Goal: Navigation & Orientation: Find specific page/section

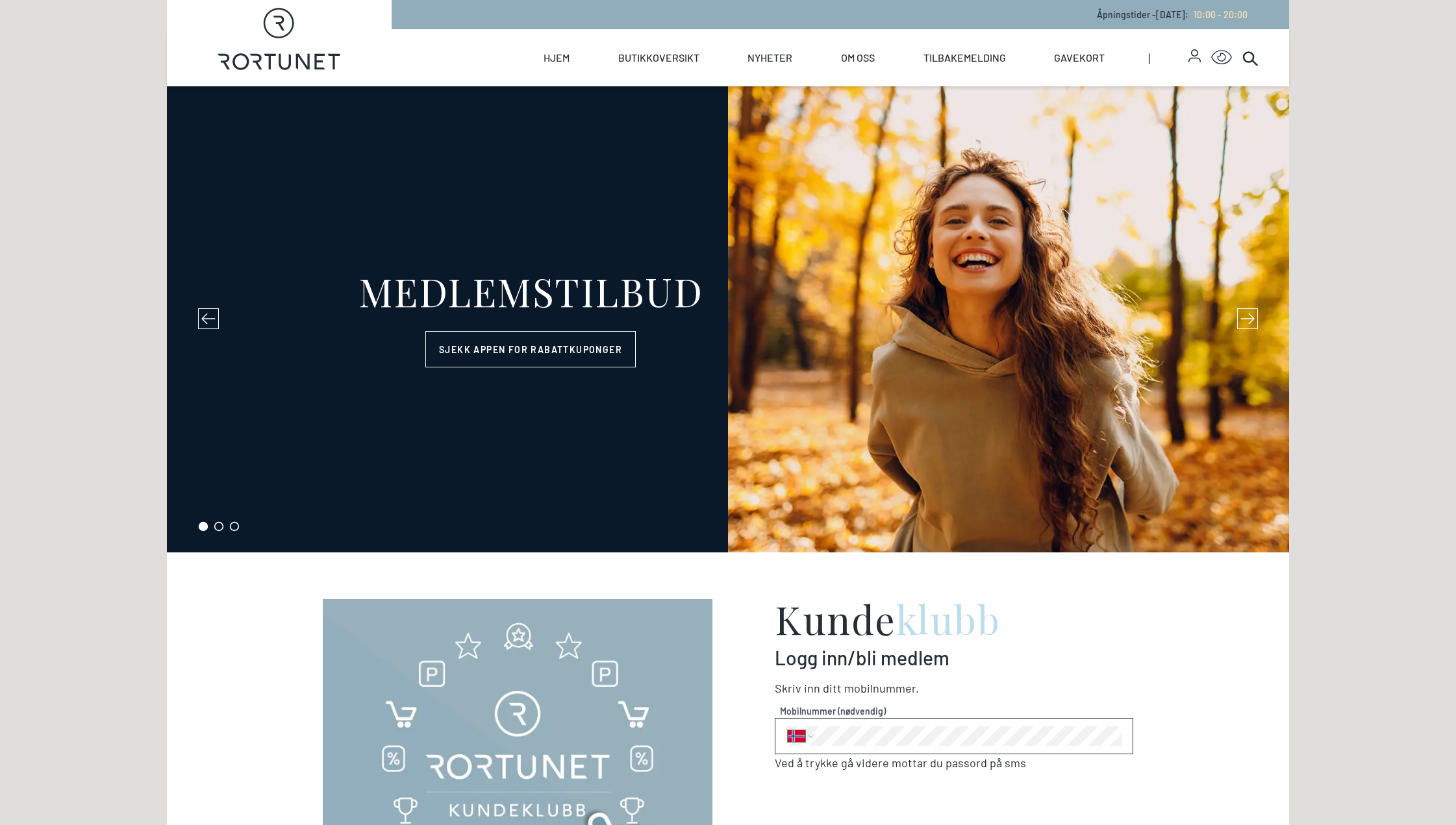
select select "NO"
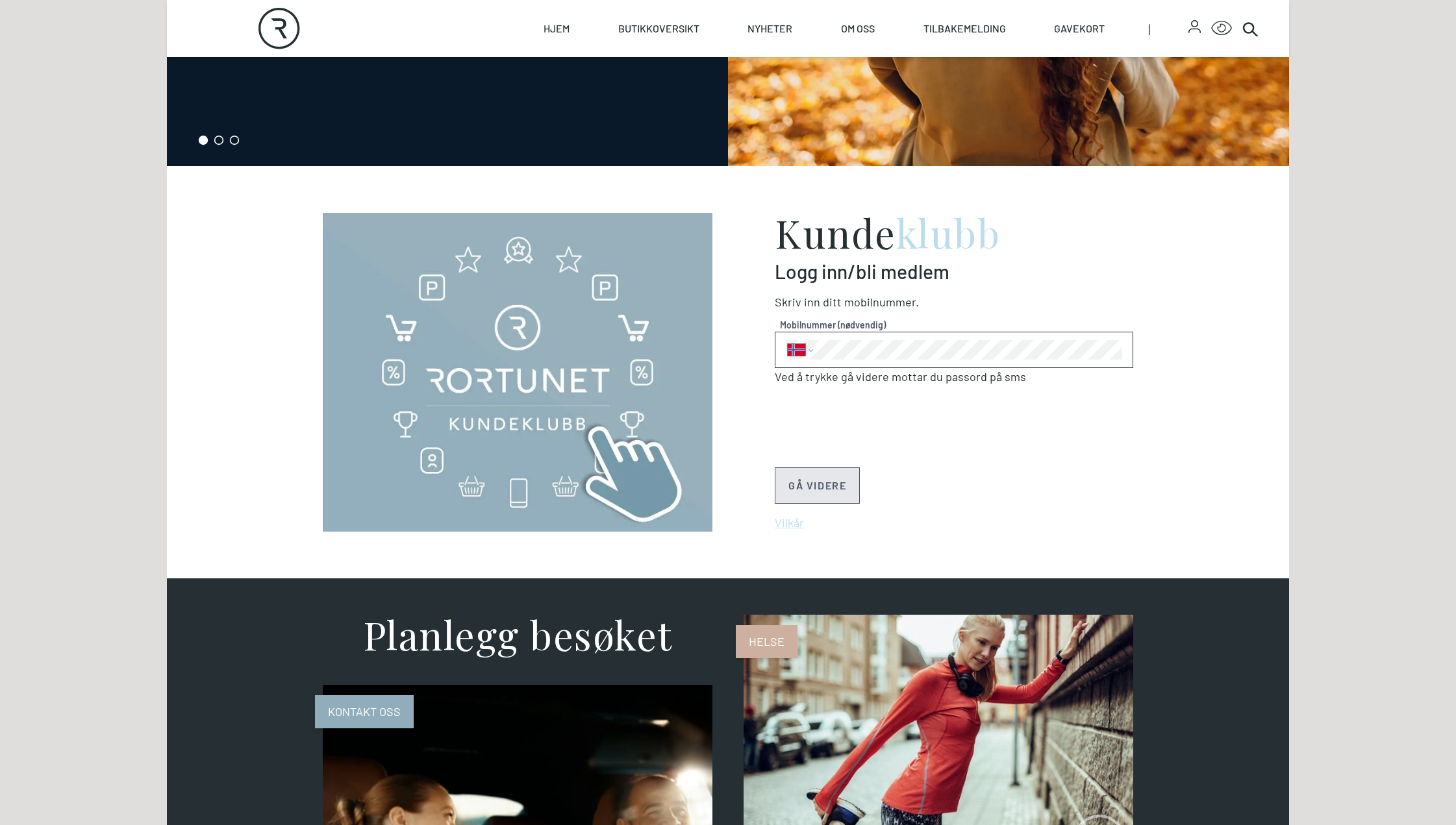
scroll to position [390, 0]
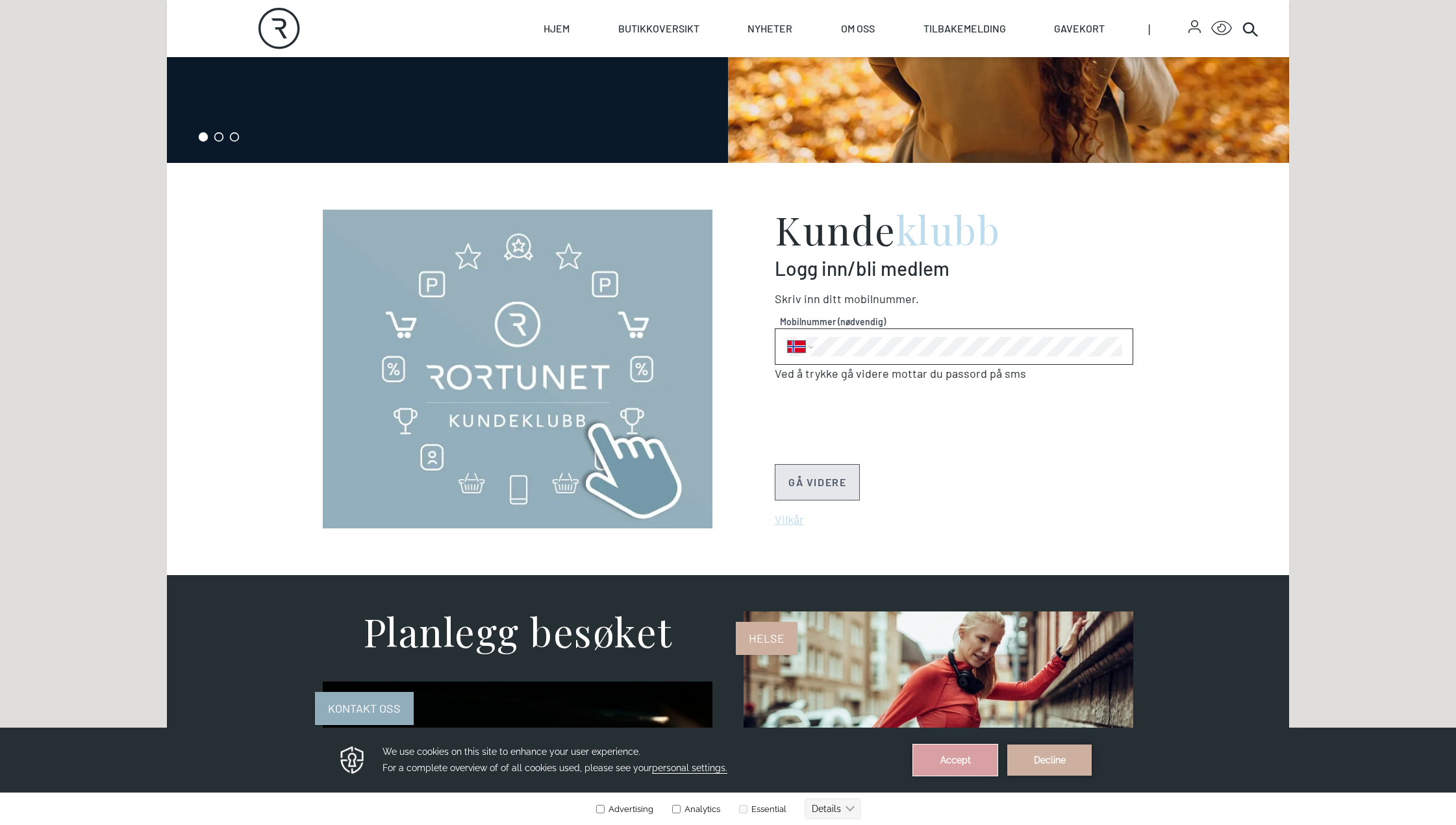
click at [962, 763] on button "Accept" at bounding box center [955, 760] width 84 height 31
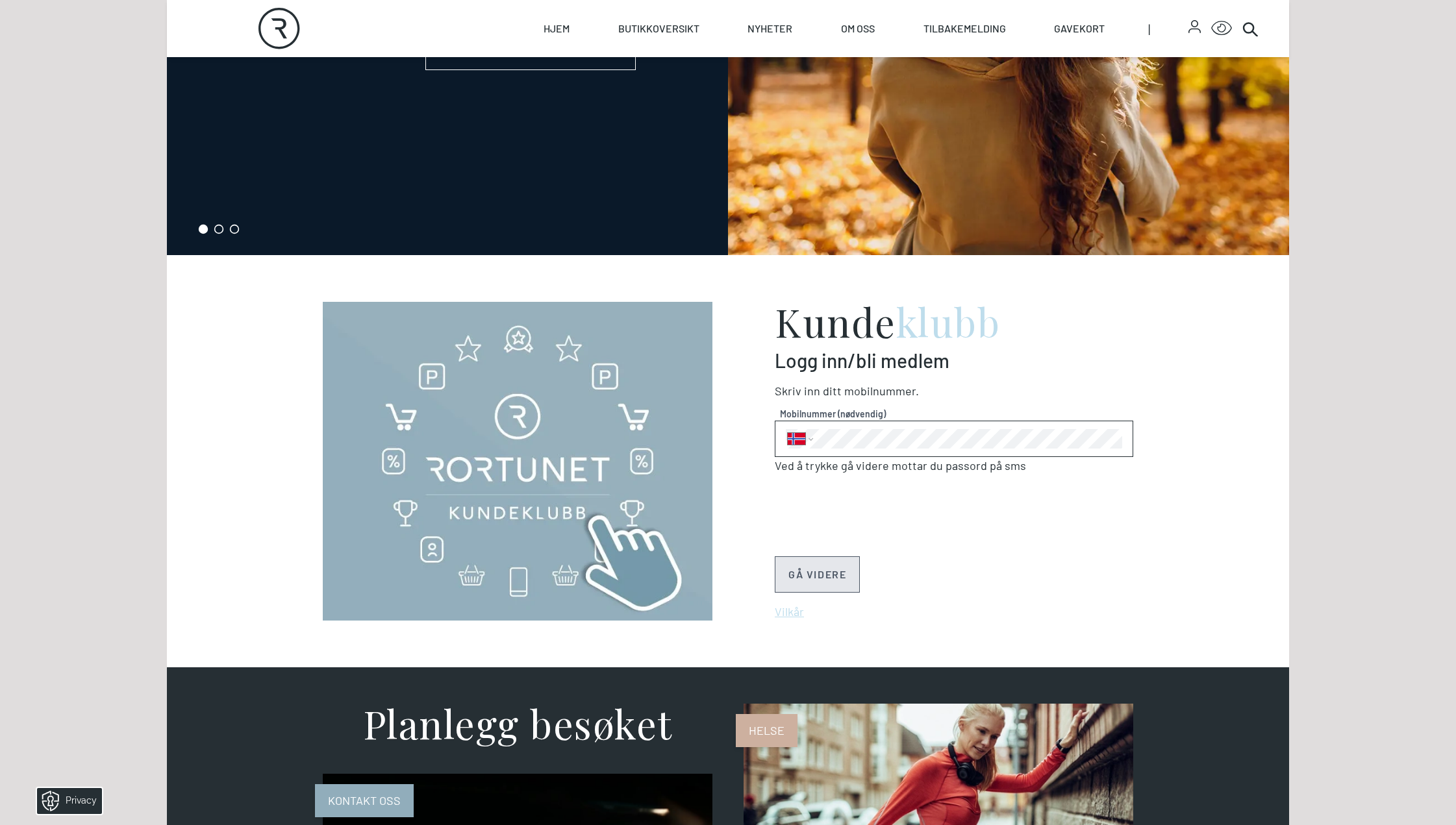
scroll to position [0, 0]
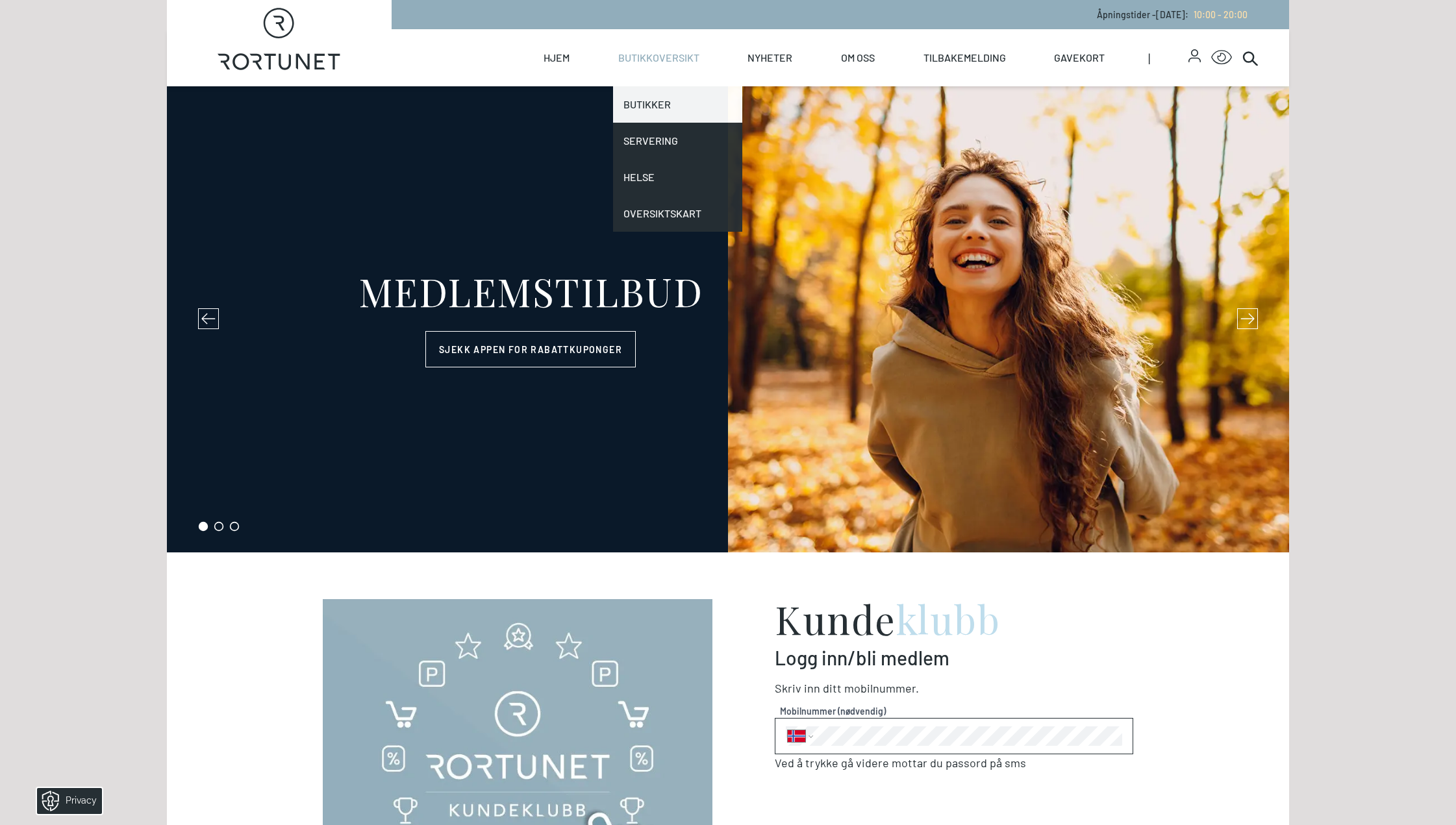
click at [646, 109] on link "Butikker" at bounding box center [678, 104] width 130 height 36
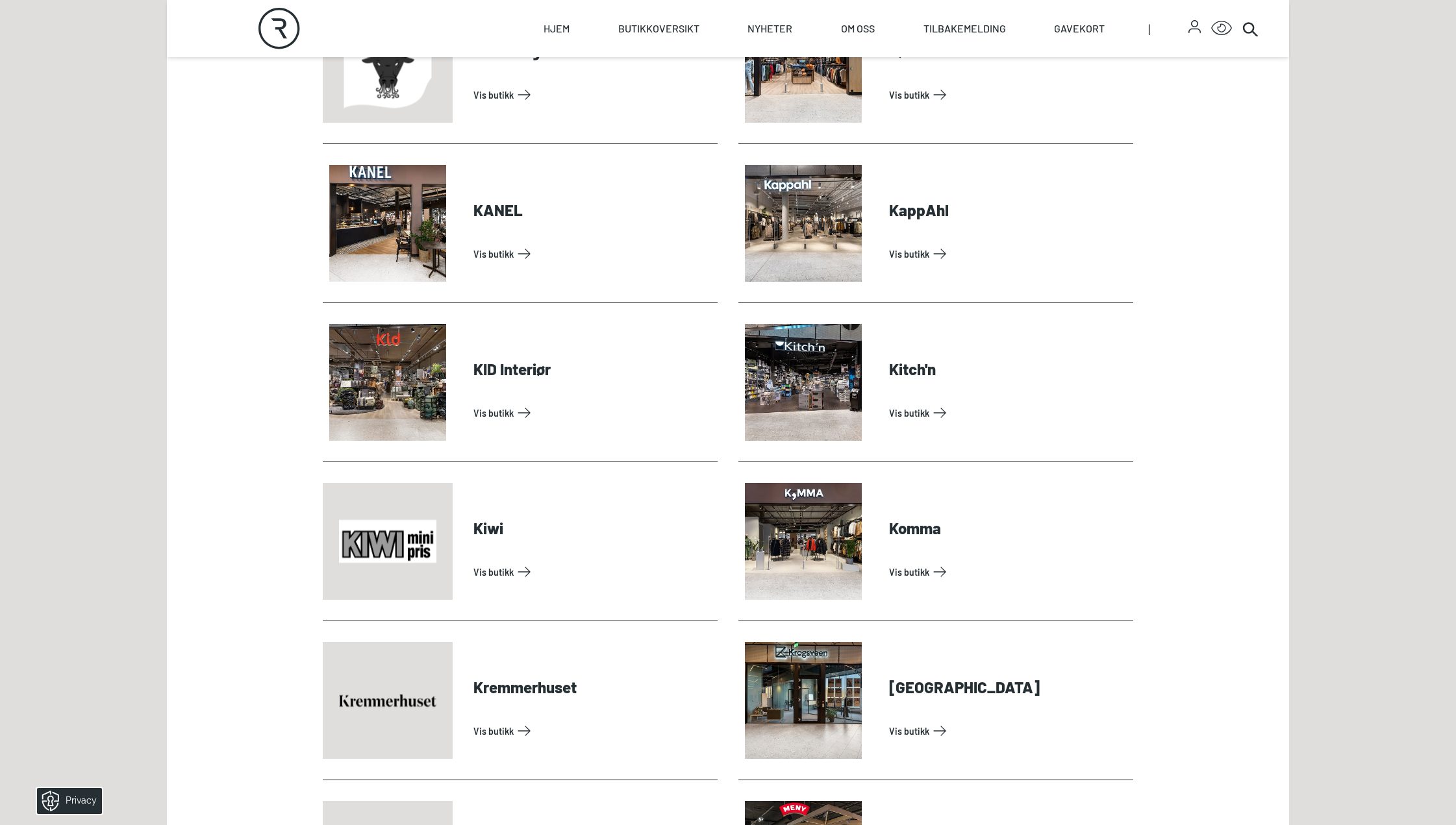
scroll to position [1753, 0]
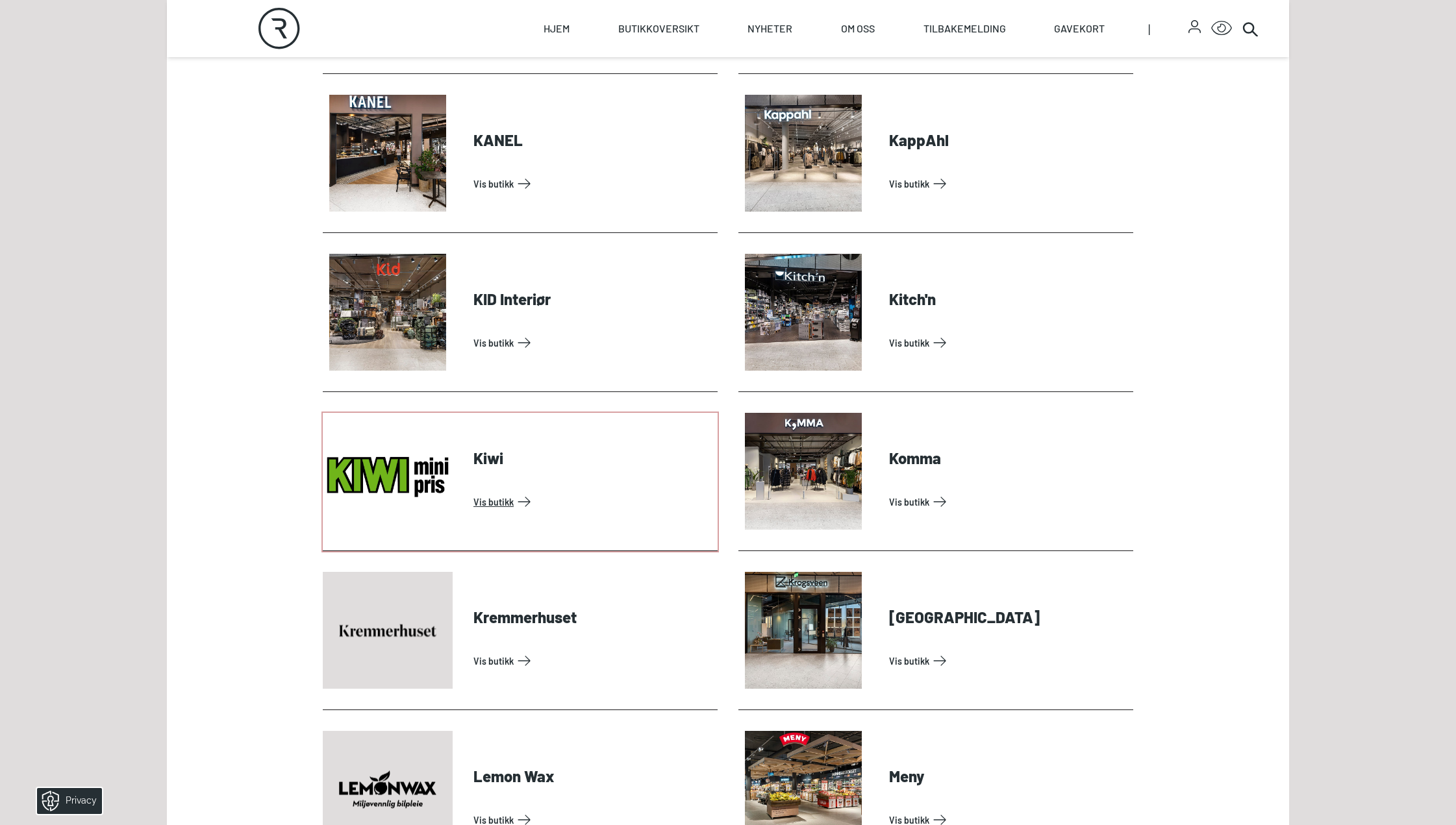
click at [488, 492] on link "Vis butikk" at bounding box center [593, 502] width 239 height 21
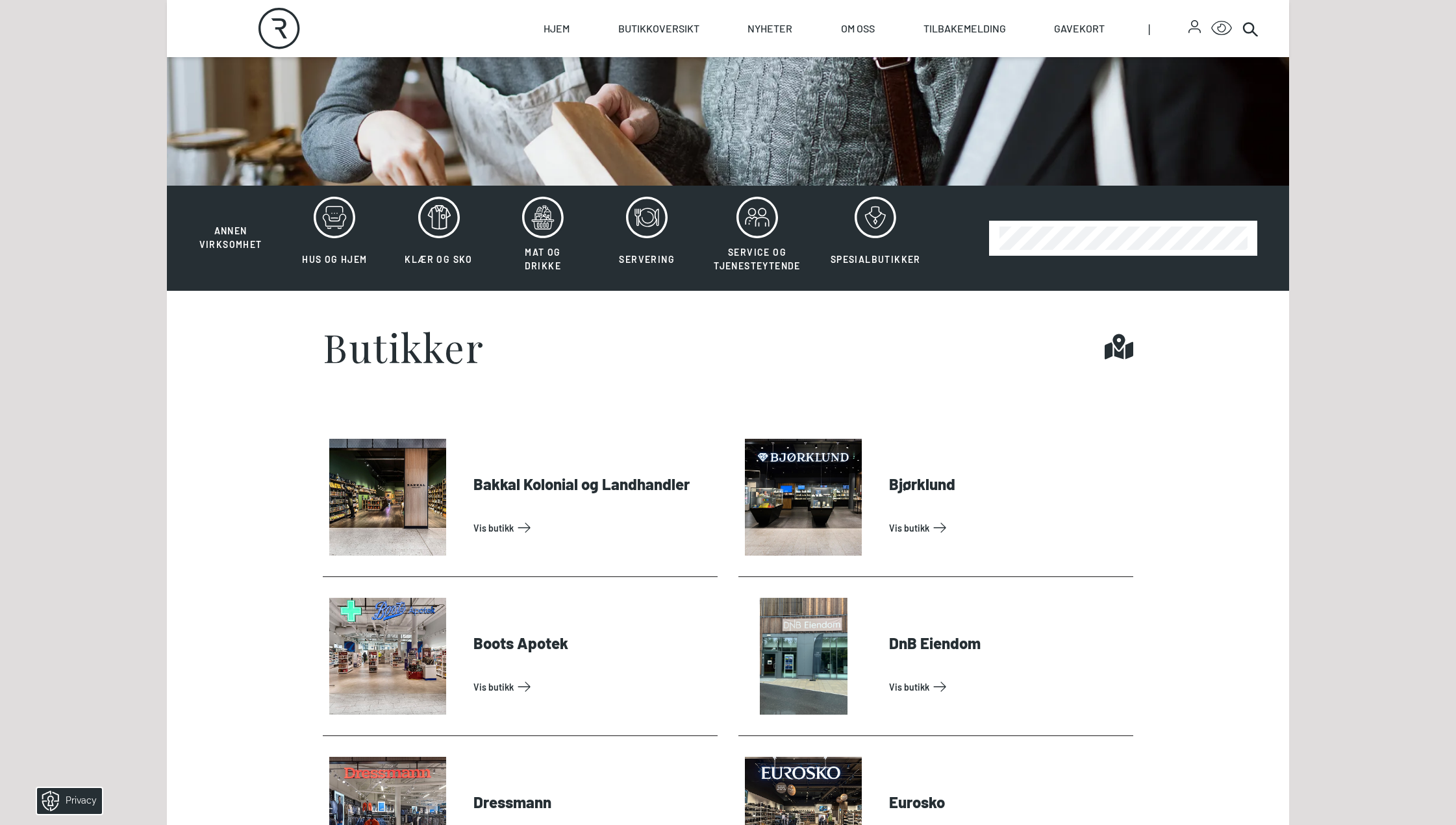
scroll to position [65, 0]
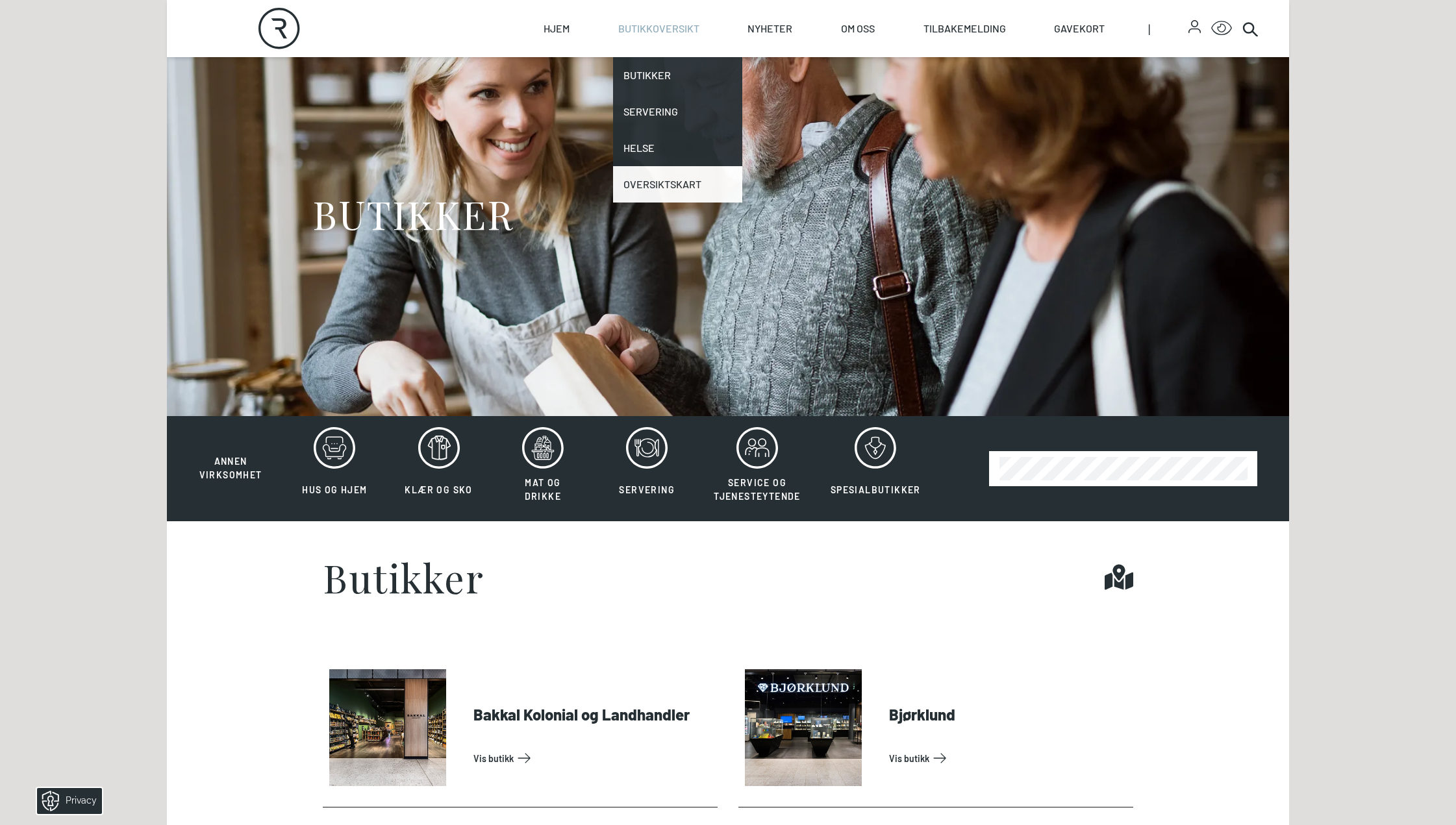
click at [651, 187] on link "Oversiktskart" at bounding box center [678, 184] width 130 height 36
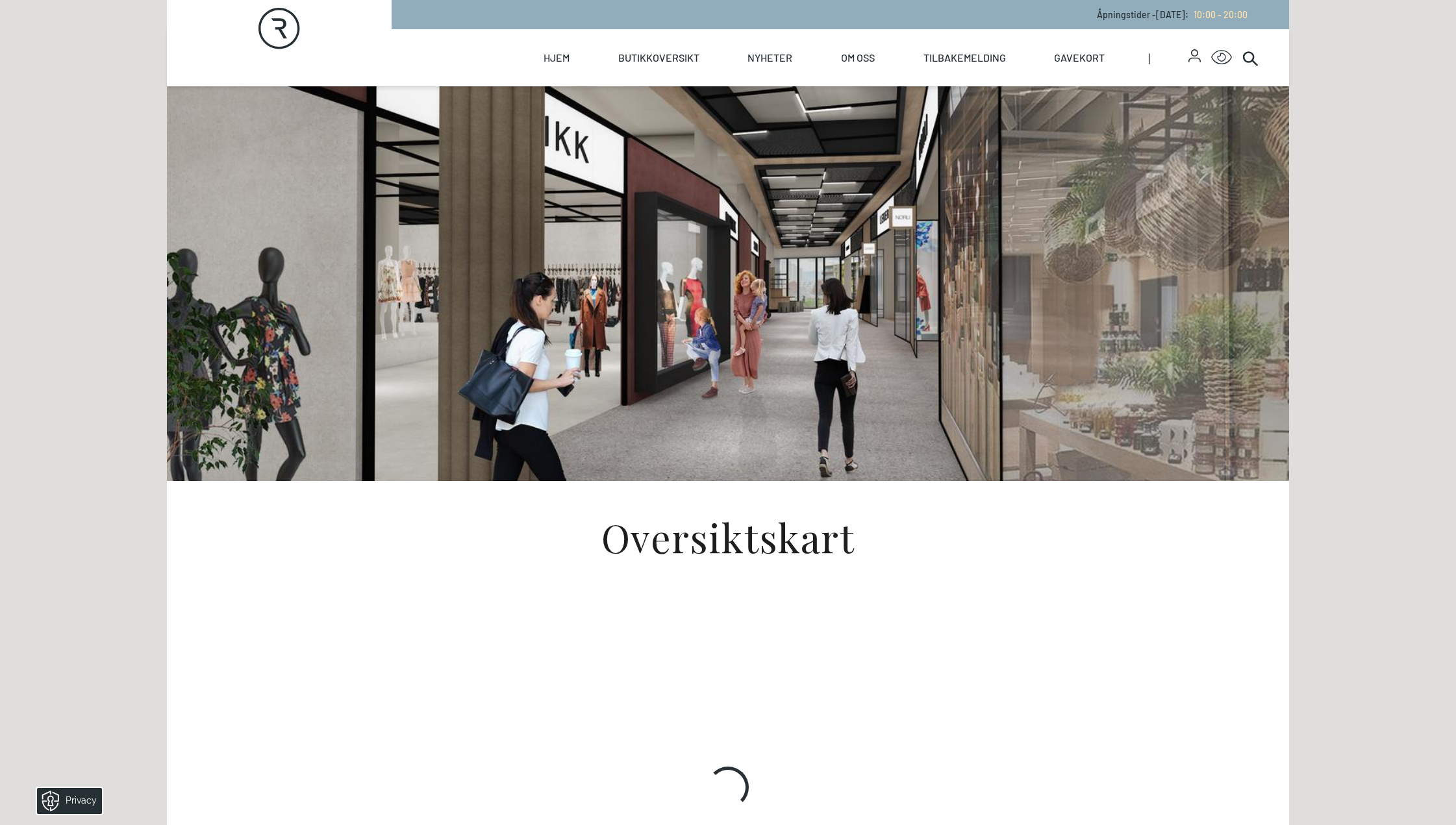
scroll to position [260, 0]
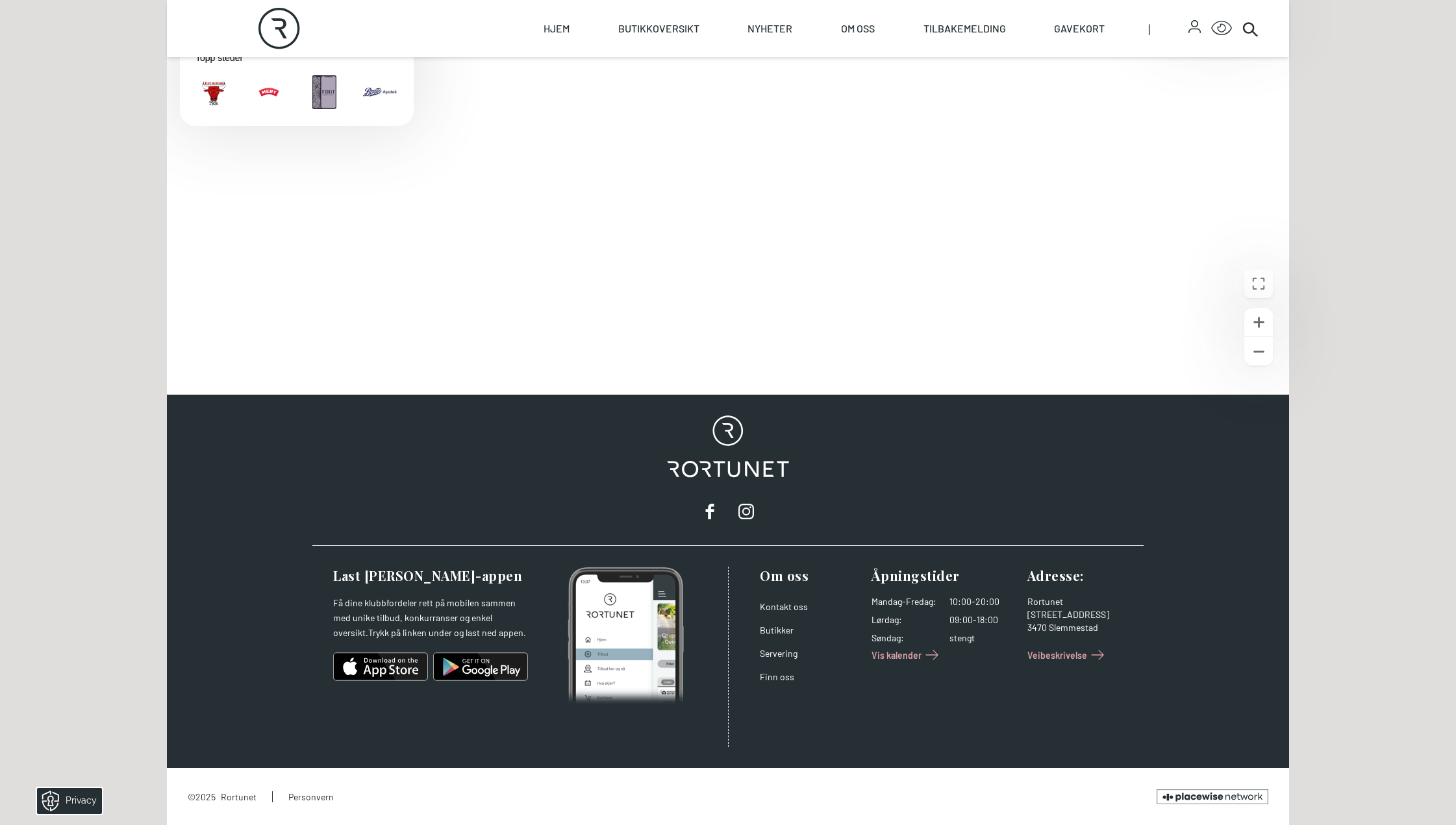
scroll to position [406, 0]
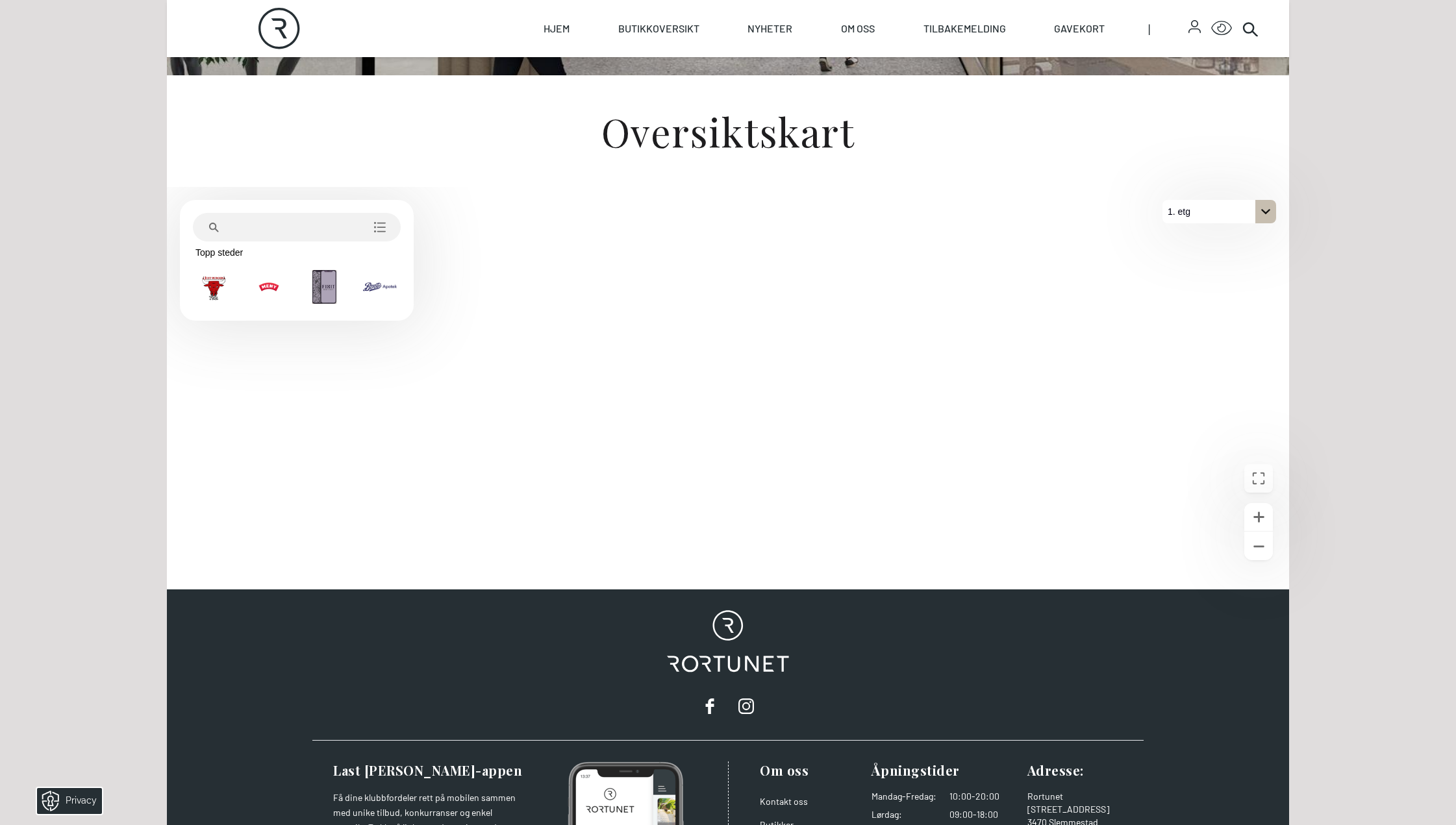
click at [1270, 212] on icon "På 1. etg. Klikk for å velge en annen etasje." at bounding box center [1266, 212] width 11 height 11
click at [1207, 233] on button "2. etg" at bounding box center [1220, 235] width 114 height 23
click at [1264, 218] on div "På 2. etg. Klikk for å velge en annen etasje." at bounding box center [1266, 212] width 21 height 23
click at [1195, 259] on p "1. etg" at bounding box center [1186, 258] width 33 height 23
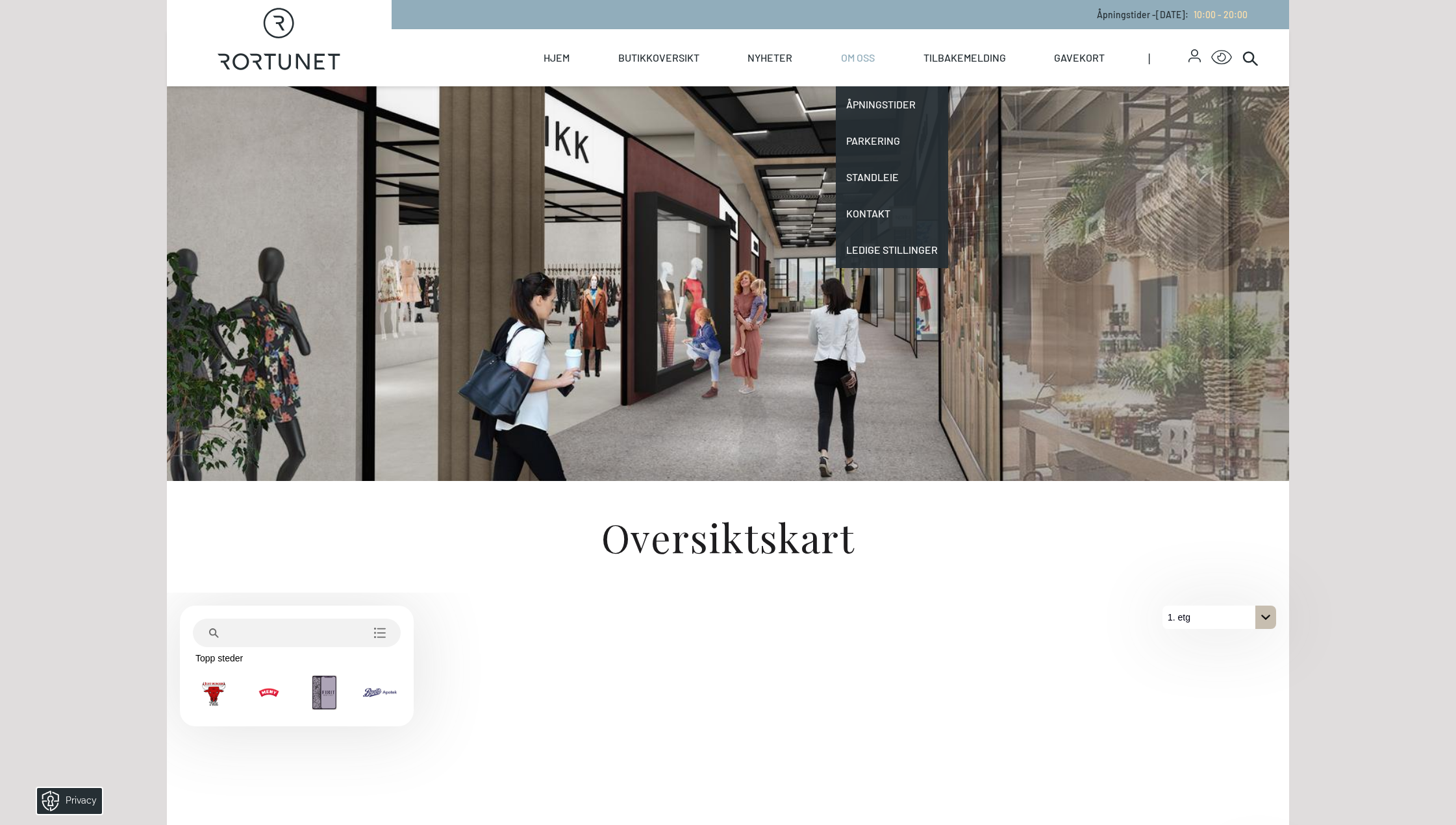
click at [861, 54] on link "Om oss" at bounding box center [858, 57] width 34 height 57
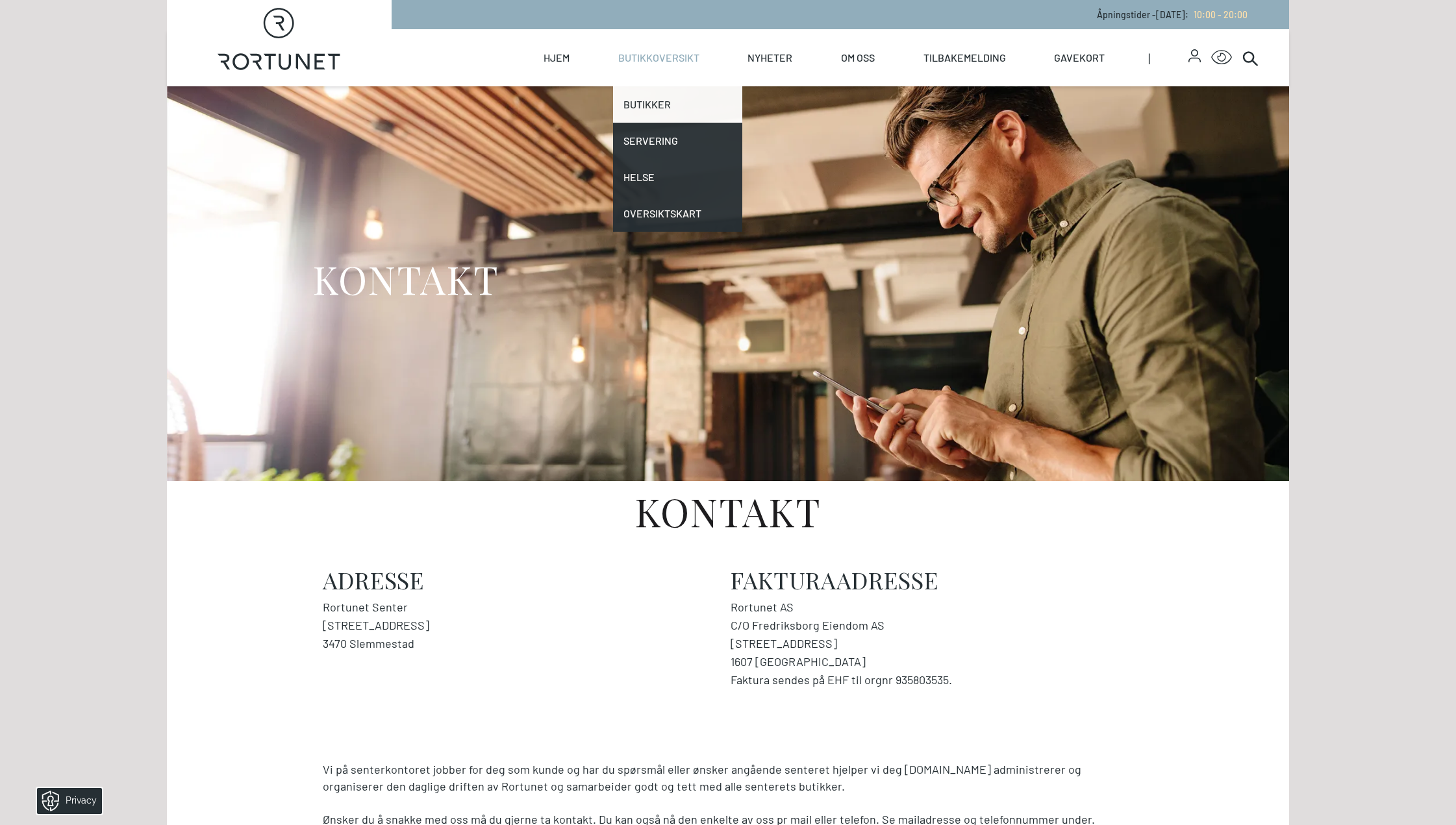
click at [666, 106] on link "Butikker" at bounding box center [678, 104] width 130 height 36
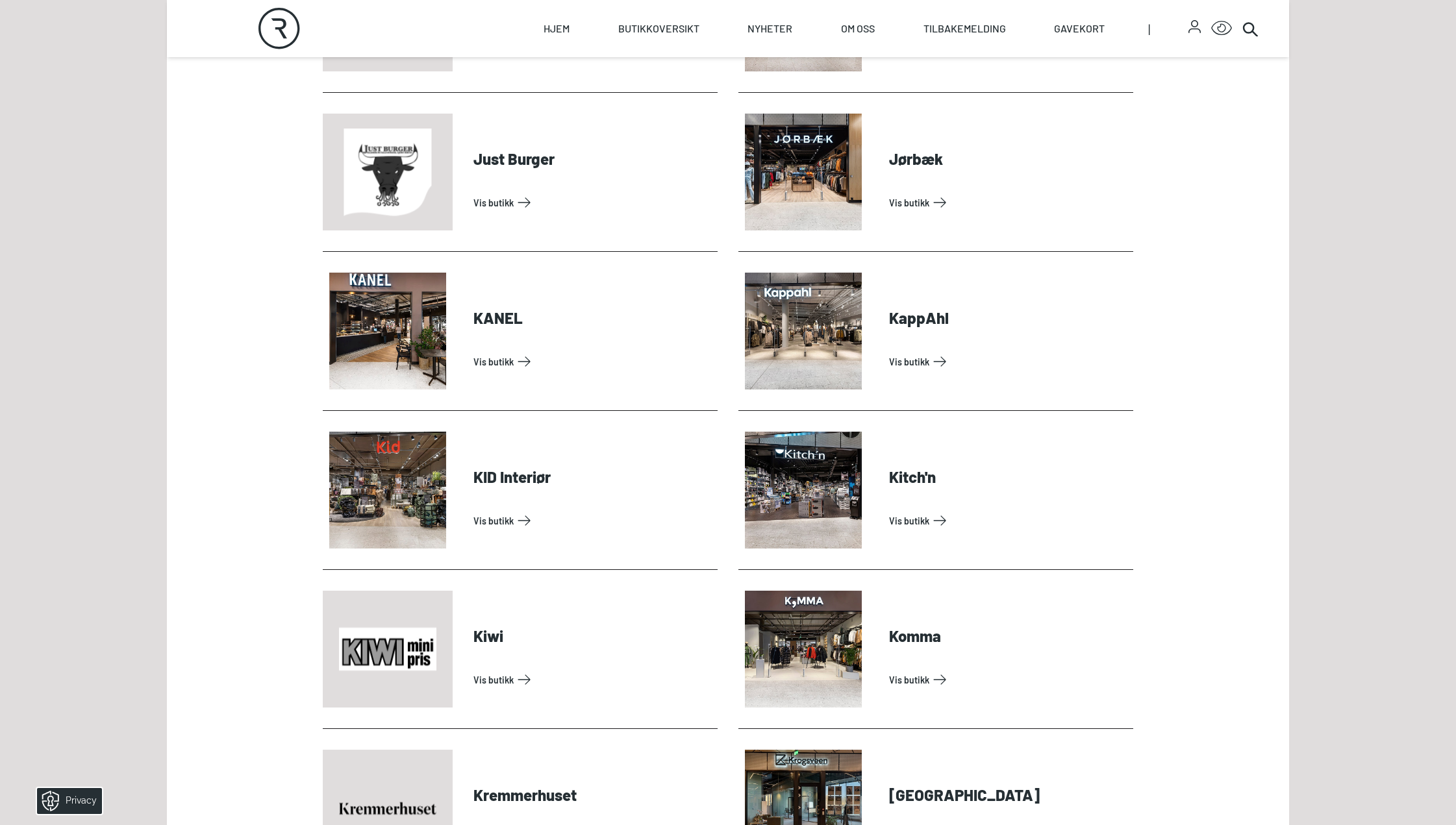
scroll to position [1753, 0]
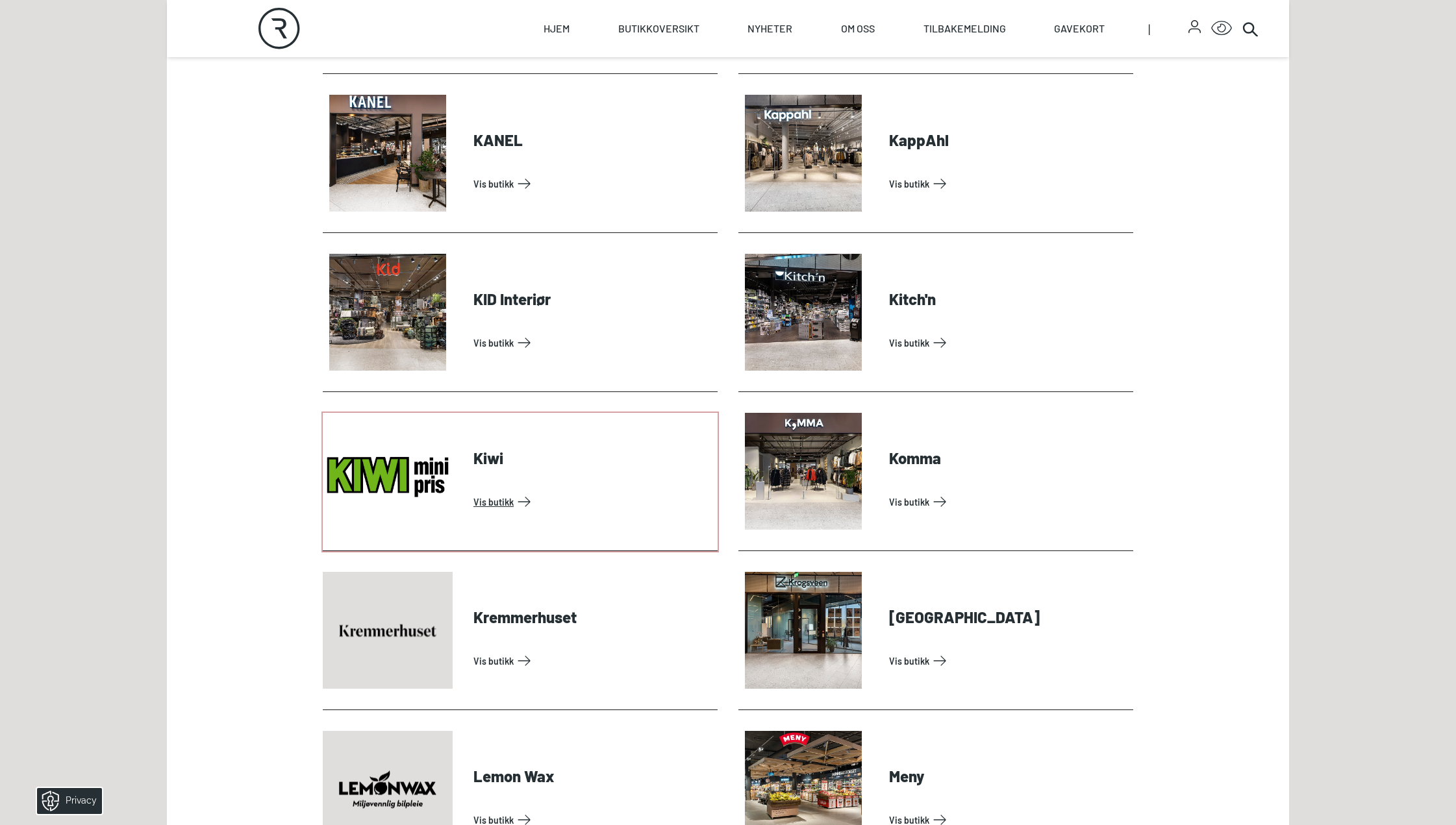
click at [499, 503] on link "Vis butikk" at bounding box center [593, 502] width 239 height 21
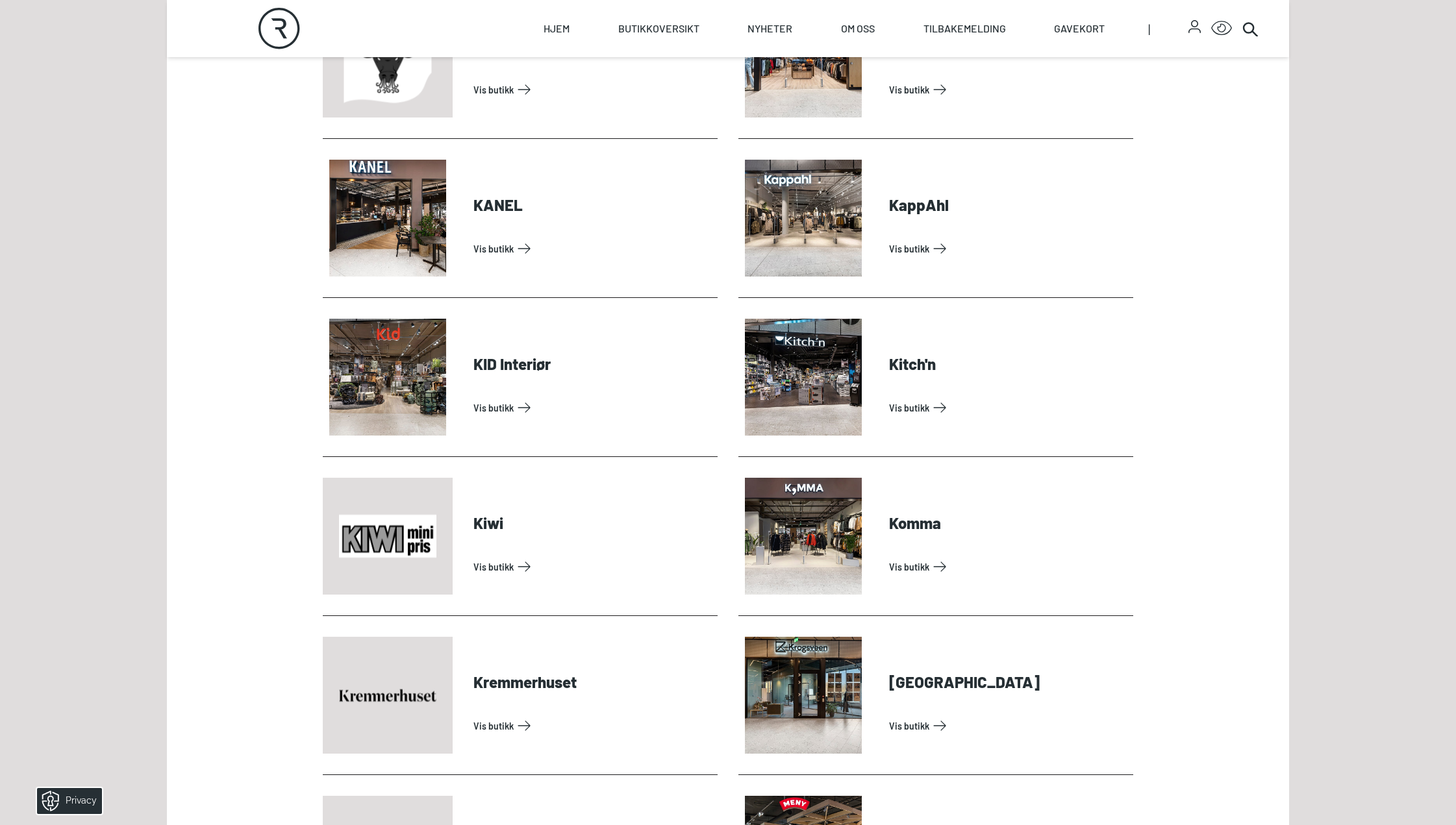
scroll to position [2208, 0]
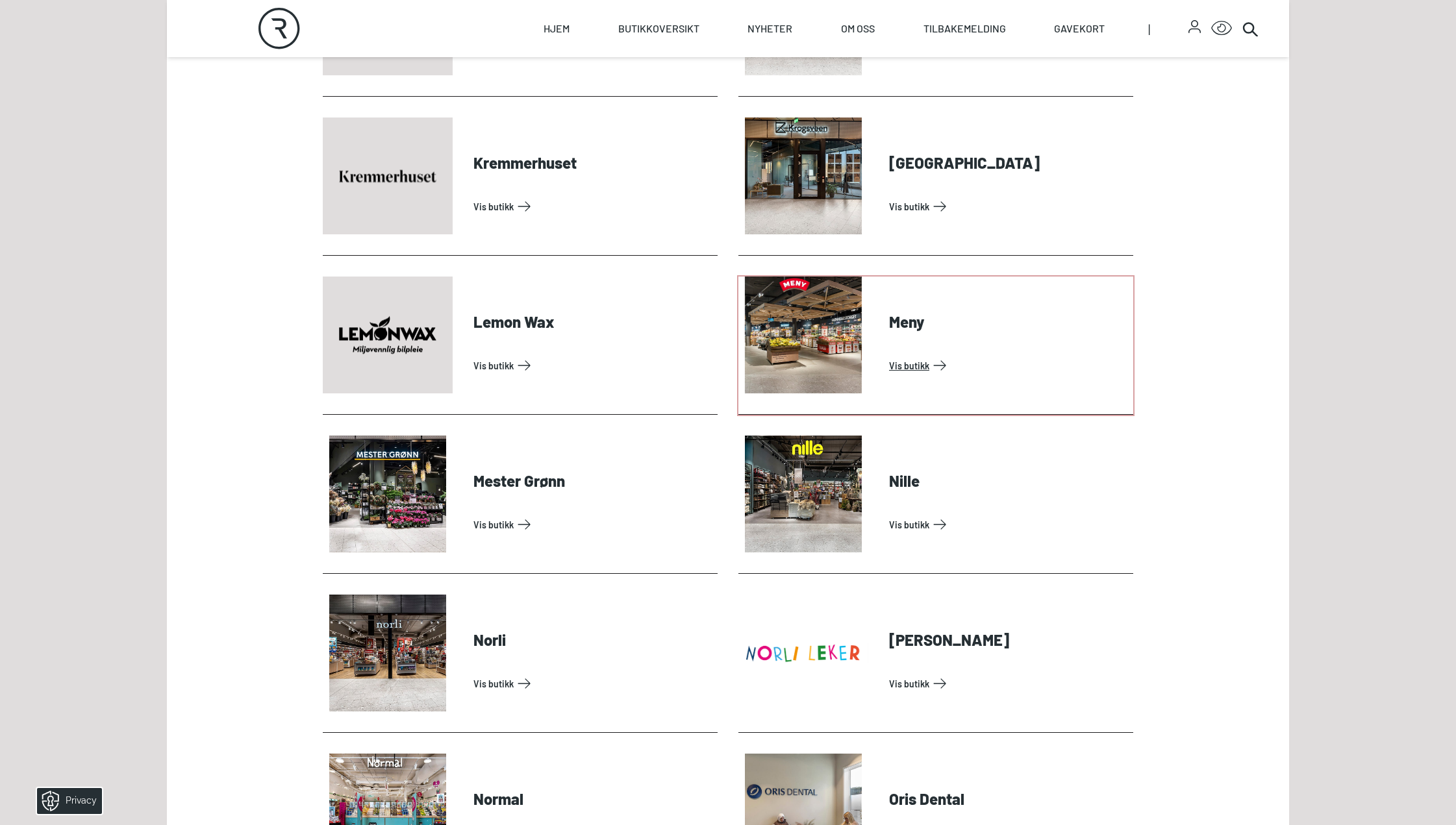
click at [901, 364] on link "Vis butikk" at bounding box center [1009, 365] width 239 height 21
